Goal: Task Accomplishment & Management: Complete application form

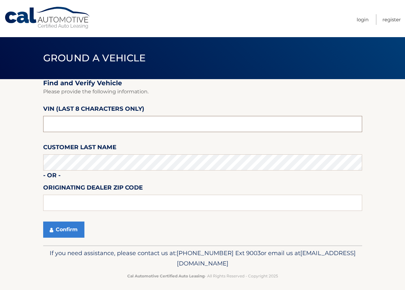
click at [112, 121] on input "text" at bounding box center [202, 124] width 319 height 16
type input "p*******"
type input "P8752069"
click at [65, 230] on button "Confirm" at bounding box center [63, 229] width 41 height 16
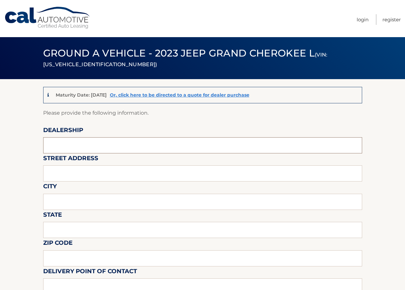
click at [87, 146] on input "text" at bounding box center [202, 145] width 319 height 16
type input "ReedmanToll"
type input "1700 E [PERSON_NAME]"
type input "LANGHORNE"
type input "PA"
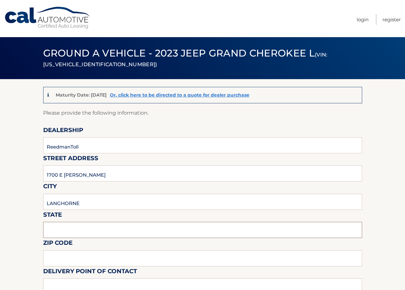
type input "19047"
type input "STEVE NOWA"
type input "8009198200"
type input "REEDMANTOLLTRANSPORTERS@GMAIL.COM"
type input "STEVE NOWA"
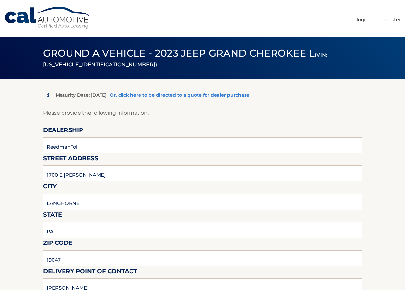
type input "8009198200"
type input "REEDMANTOLLTRANSPORTERS@GMAIL.COM"
type input "MARY RICHARDS"
type input "MRICHARDS@REEDMANTOLL.COM"
type input "PICKUP 9-4 MON-FRI, 9-2 SAT, BLDG 19 FOR KEYS"
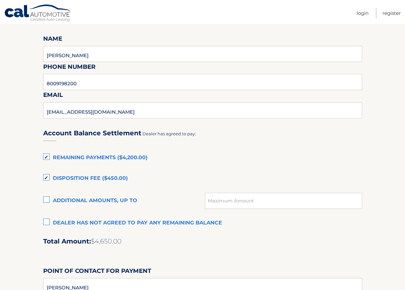
scroll to position [355, 0]
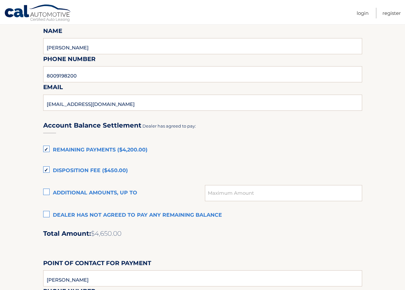
click at [47, 149] on label "Remaining Payments ($4,200.00)" at bounding box center [202, 150] width 319 height 13
click at [0, 0] on input "Remaining Payments ($4,200.00)" at bounding box center [0, 0] width 0 height 0
click at [47, 171] on label "Disposition Fee ($450.00)" at bounding box center [202, 170] width 319 height 13
click at [0, 0] on input "Disposition Fee ($450.00)" at bounding box center [0, 0] width 0 height 0
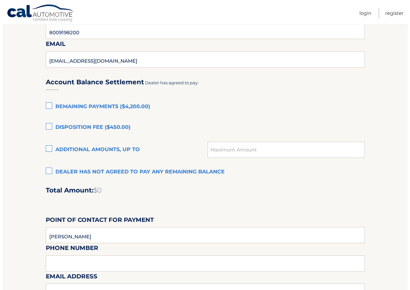
scroll to position [419, 0]
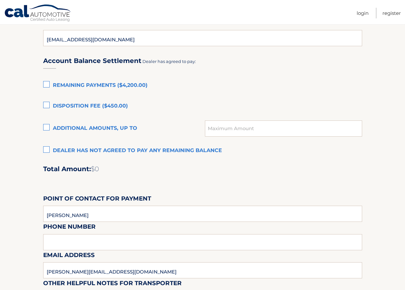
click at [50, 151] on label "Dealer has not agreed to pay any remaining balance" at bounding box center [202, 150] width 319 height 13
click at [0, 0] on input "Dealer has not agreed to pay any remaining balance" at bounding box center [0, 0] width 0 height 0
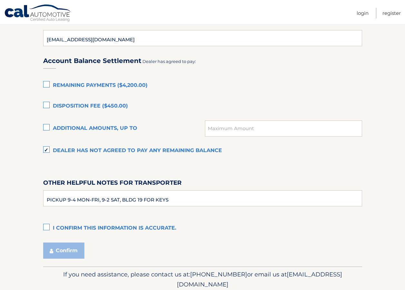
click at [47, 226] on label "I confirm this information is accurate." at bounding box center [202, 228] width 319 height 13
click at [0, 0] on input "I confirm this information is accurate." at bounding box center [0, 0] width 0 height 0
click at [64, 249] on button "Confirm" at bounding box center [63, 250] width 41 height 16
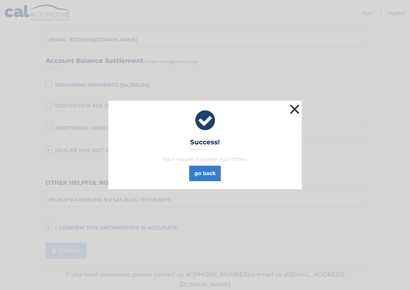
click at [295, 108] on button "×" at bounding box center [294, 109] width 13 height 13
